Goal: Transaction & Acquisition: Book appointment/travel/reservation

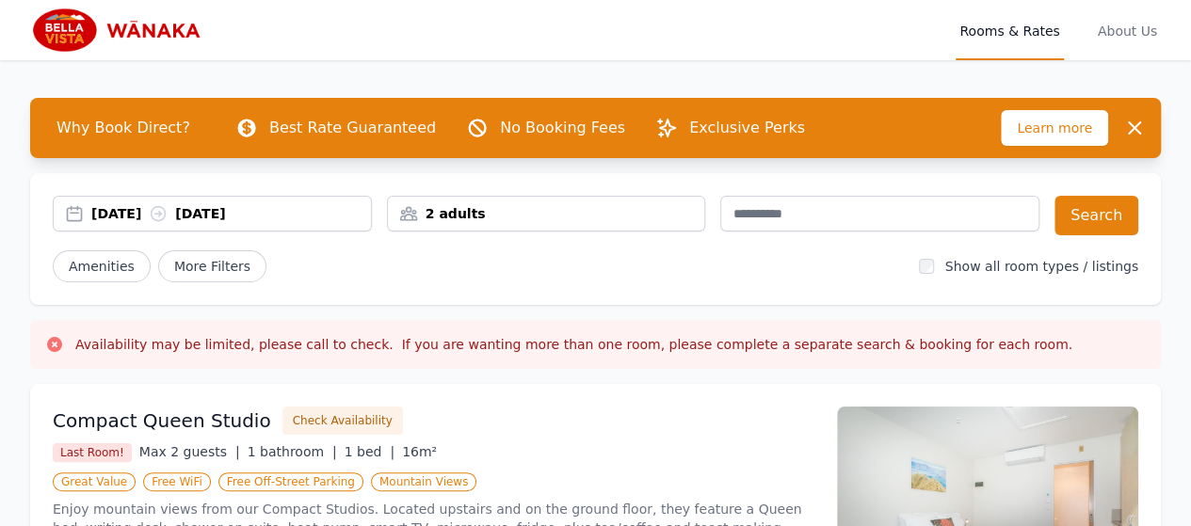
click at [168, 209] on icon at bounding box center [158, 213] width 19 height 19
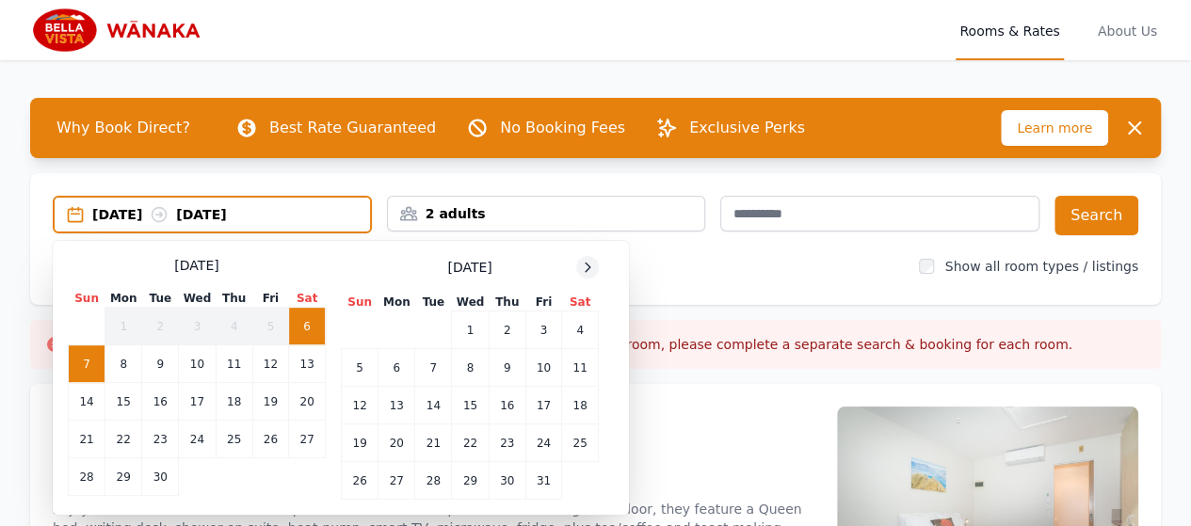
click at [586, 266] on icon at bounding box center [587, 267] width 15 height 15
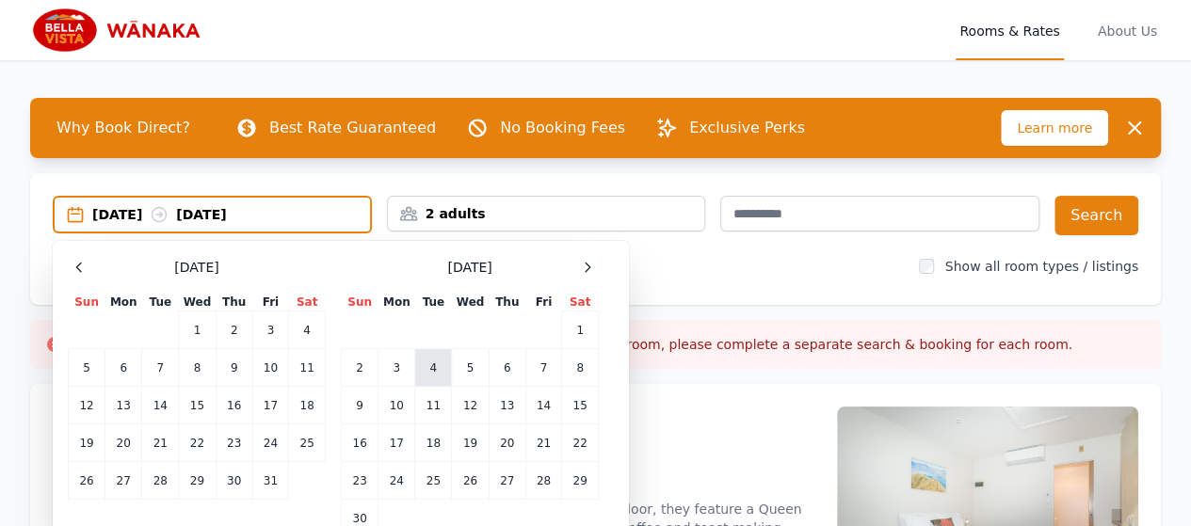
click at [437, 372] on td "4" at bounding box center [433, 368] width 37 height 38
click at [461, 369] on td "5" at bounding box center [470, 368] width 37 height 38
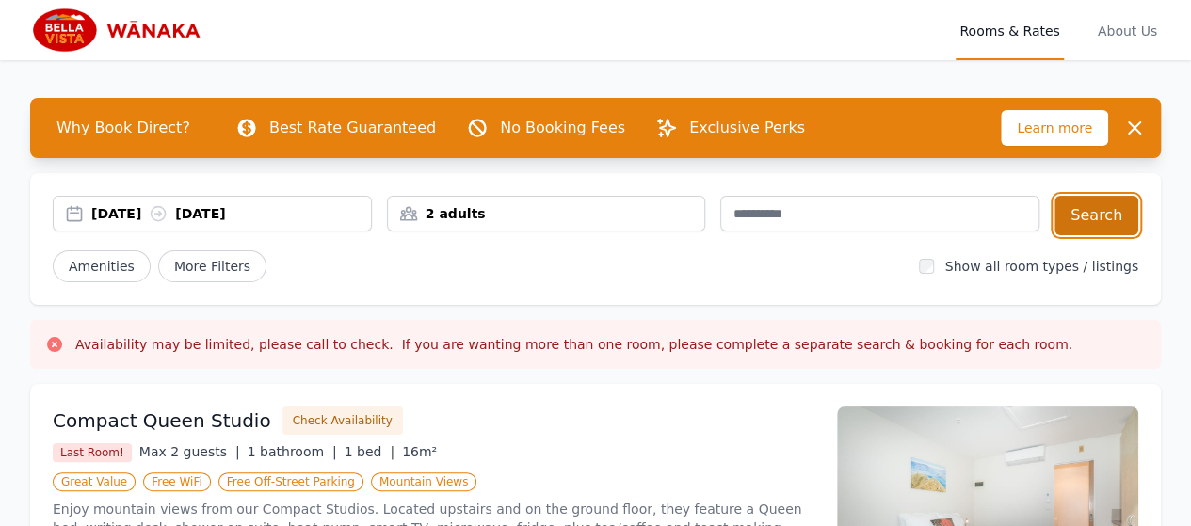
click at [1088, 217] on button "Search" at bounding box center [1096, 216] width 84 height 40
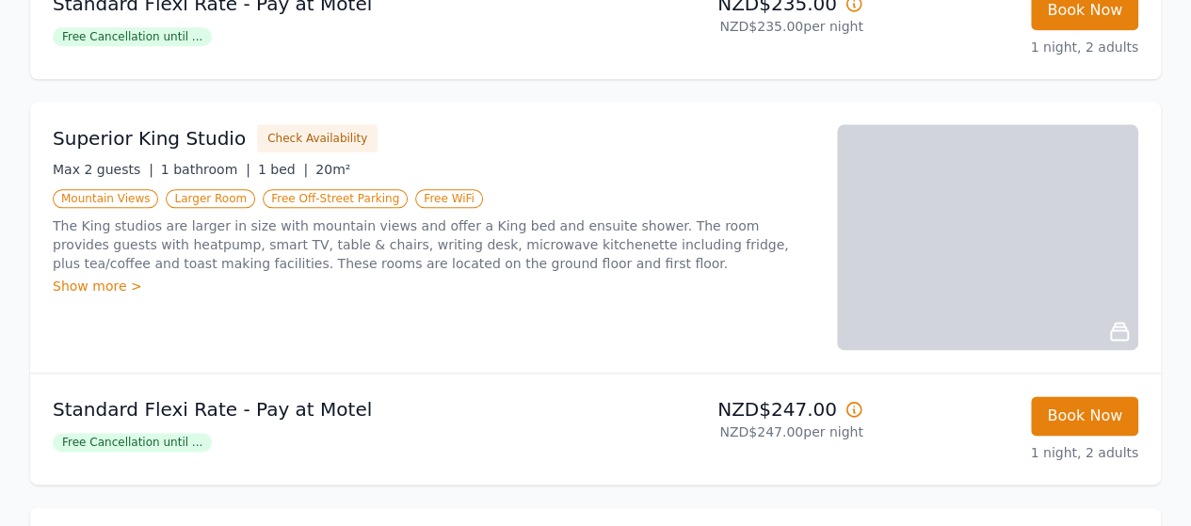
scroll to position [1035, 0]
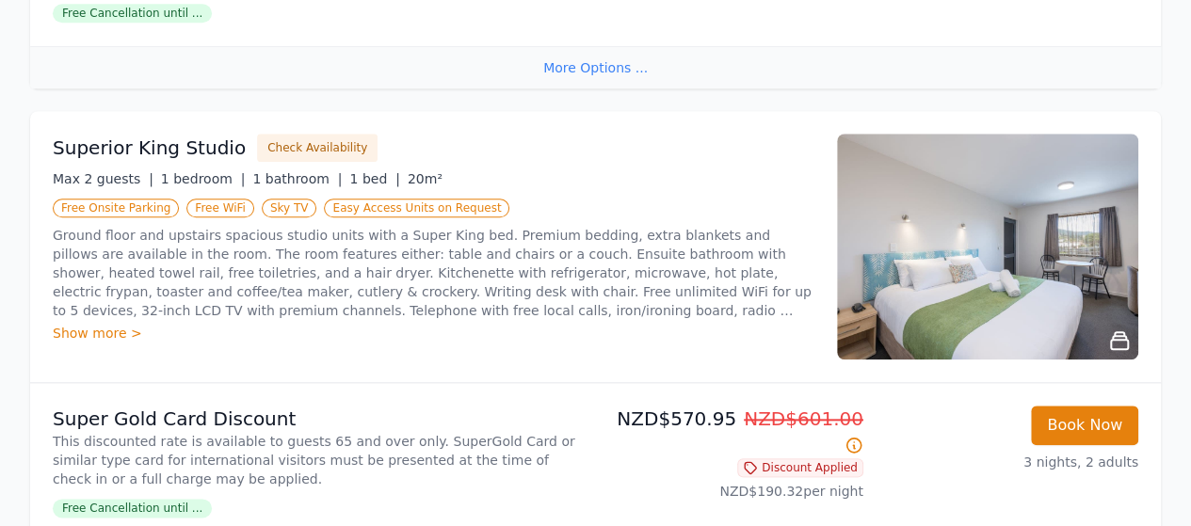
scroll to position [941, 0]
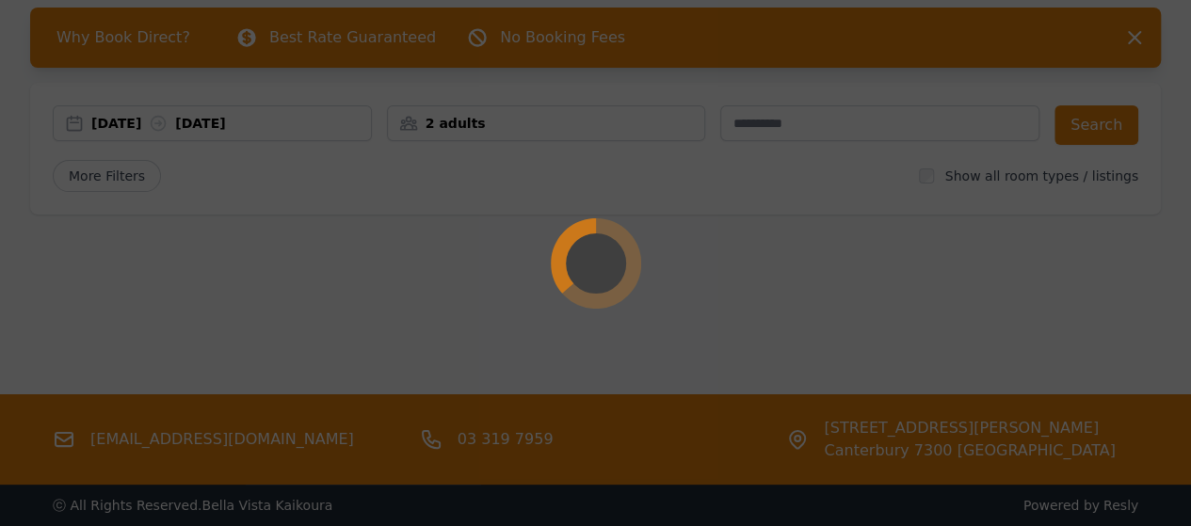
scroll to position [90, 0]
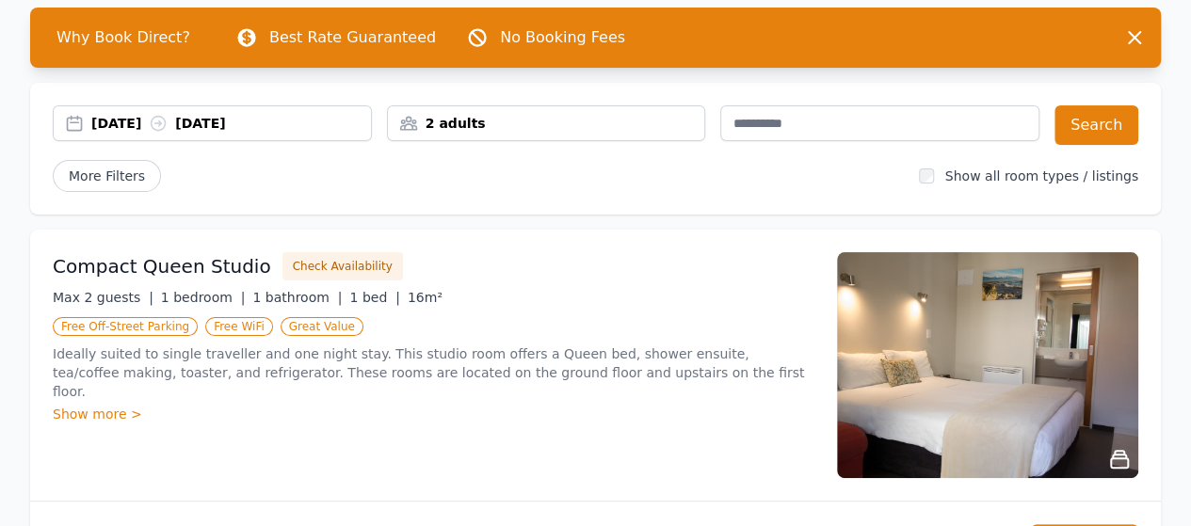
click at [136, 129] on div "06 Sep 2025 07 Sep 2025" at bounding box center [231, 123] width 280 height 19
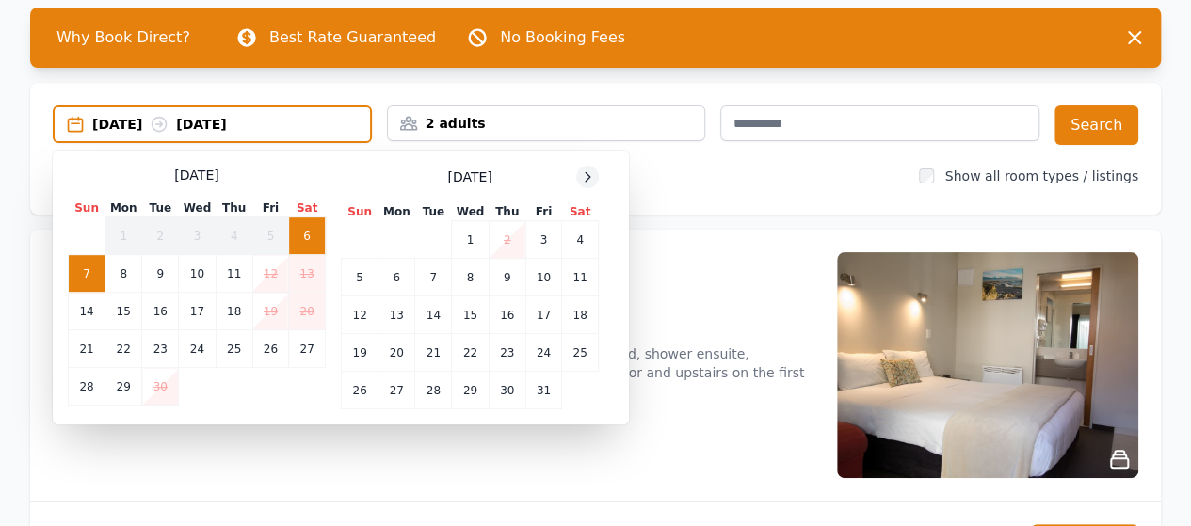
click at [591, 182] on icon at bounding box center [587, 176] width 15 height 15
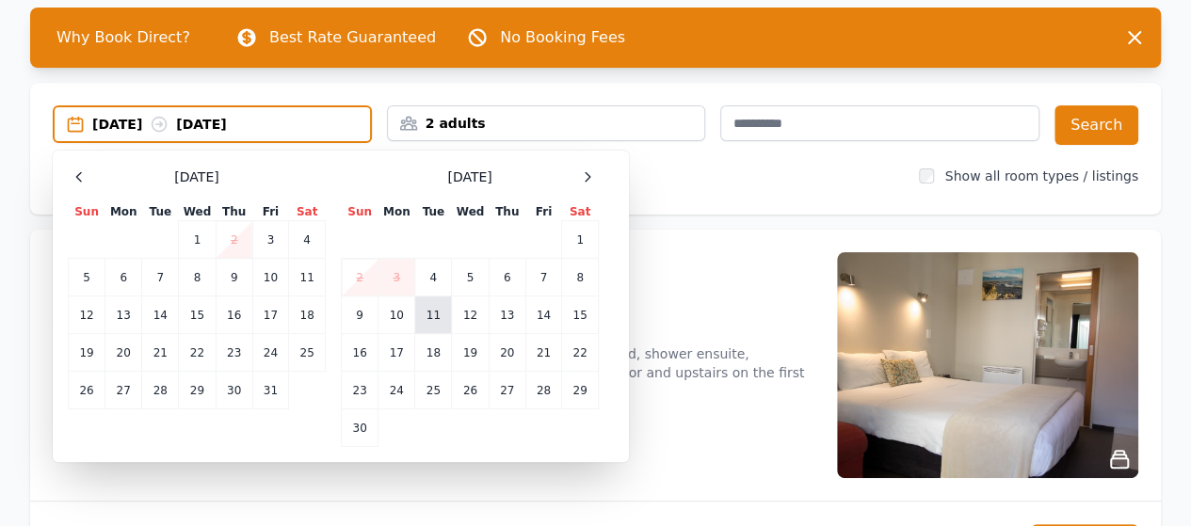
click at [447, 323] on td "11" at bounding box center [433, 315] width 37 height 38
click at [509, 319] on td "13" at bounding box center [506, 315] width 37 height 38
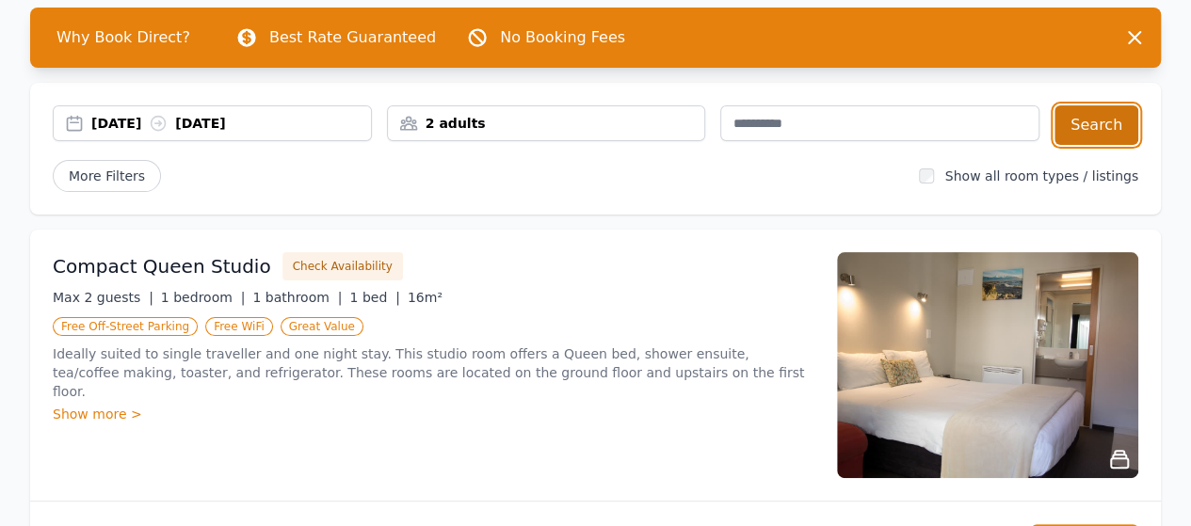
click at [1073, 121] on button "Search" at bounding box center [1096, 125] width 84 height 40
